Goal: Check status: Check status

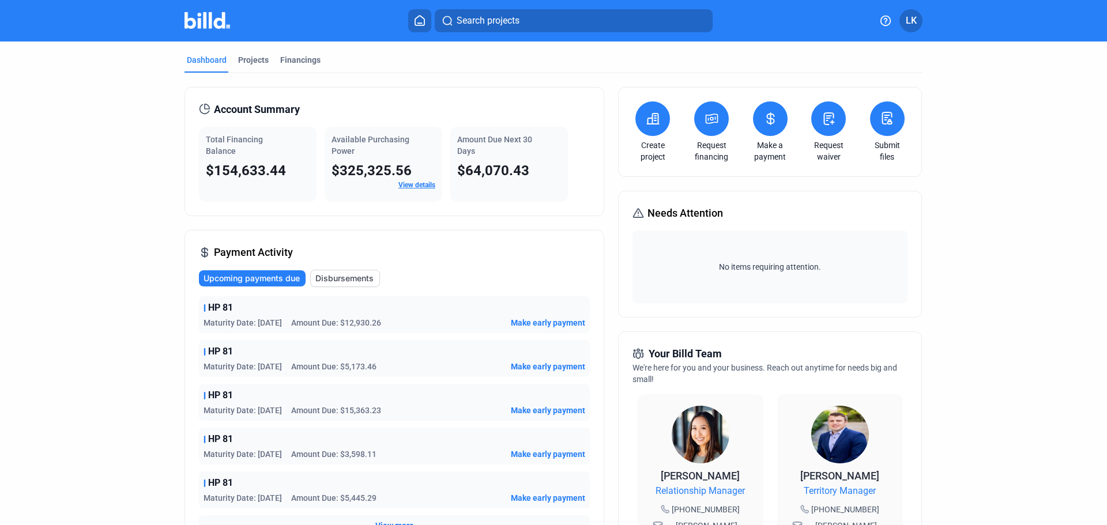
click at [131, 455] on dashboard "Dashboard Projects Financings Account Summary Total Financing Balance $154,633.…" at bounding box center [553, 435] width 996 height 786
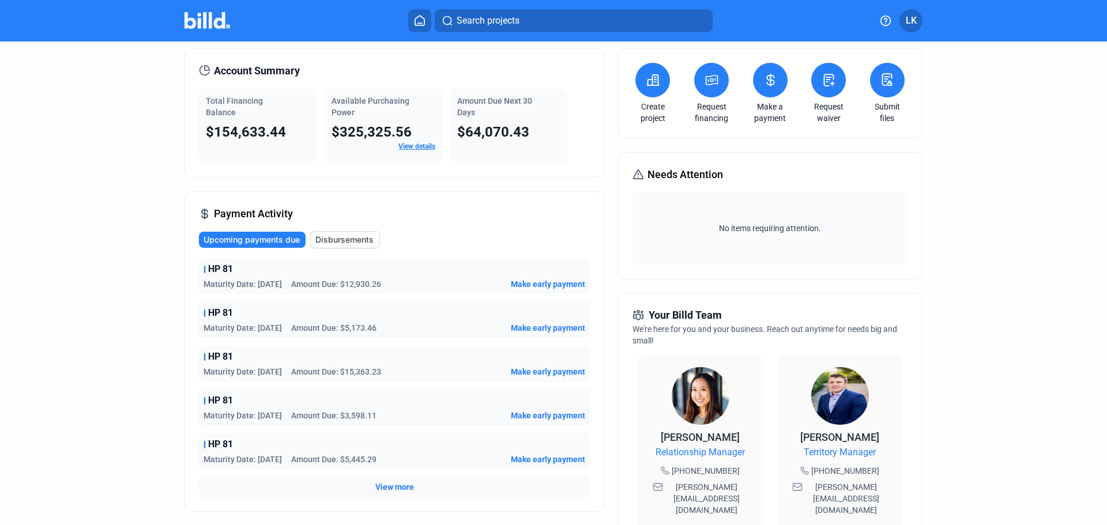
scroll to position [58, 0]
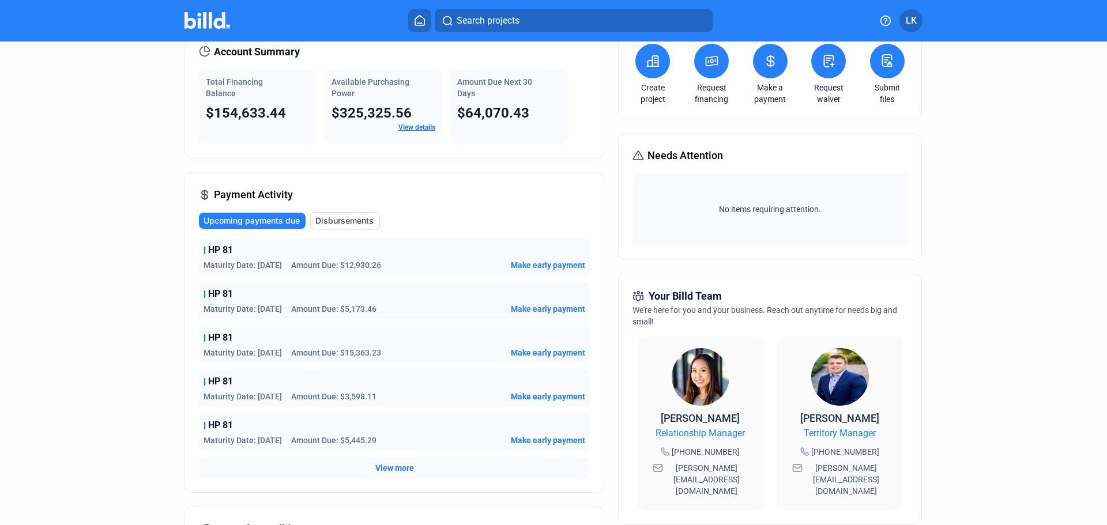
click at [398, 466] on span "View more" at bounding box center [394, 468] width 39 height 12
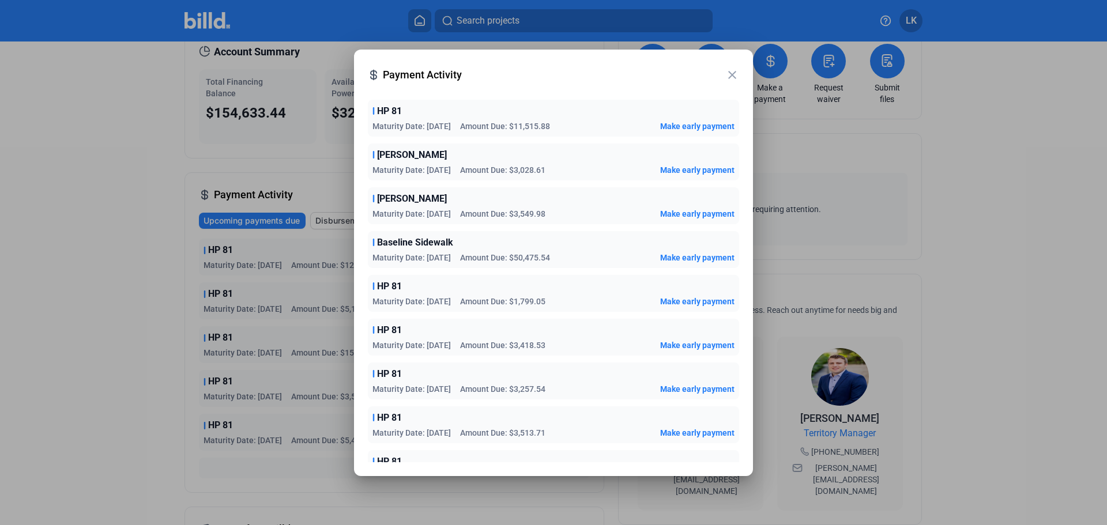
scroll to position [288, 0]
click at [736, 67] on div "close Payment Activity" at bounding box center [553, 75] width 371 height 25
click at [736, 68] on mat-icon "close" at bounding box center [732, 75] width 14 height 14
